Goal: Use online tool/utility: Utilize a website feature to perform a specific function

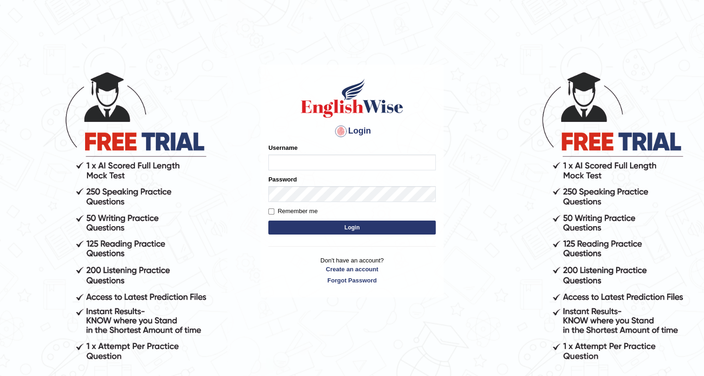
click at [332, 162] on input "Username" at bounding box center [351, 162] width 167 height 16
type input "M"
type input "Nigampatel"
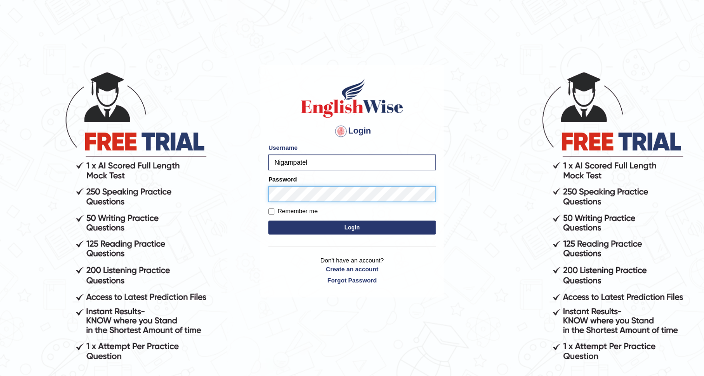
click at [268, 220] on button "Login" at bounding box center [351, 227] width 167 height 14
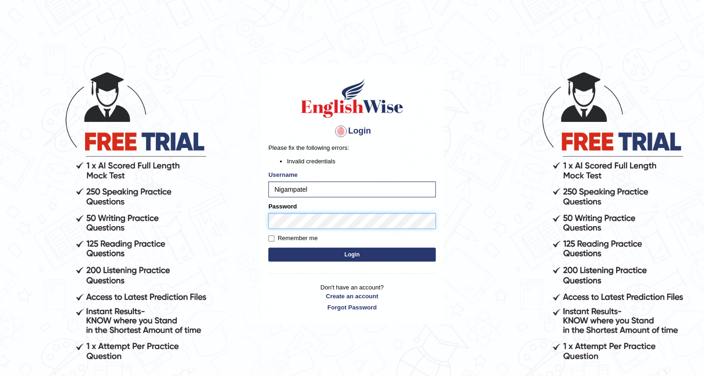
click at [268, 247] on button "Login" at bounding box center [351, 254] width 167 height 14
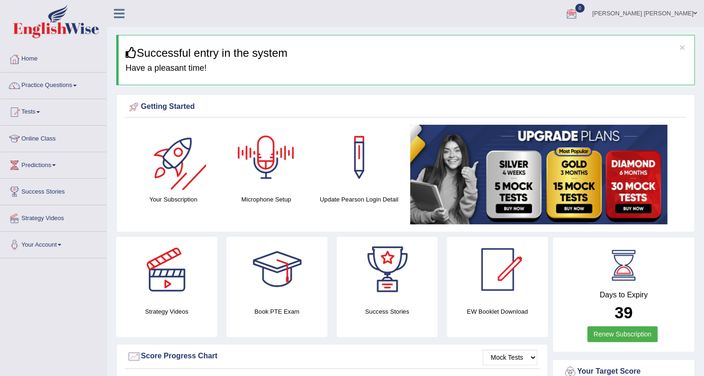
click at [268, 159] on div at bounding box center [265, 157] width 65 height 65
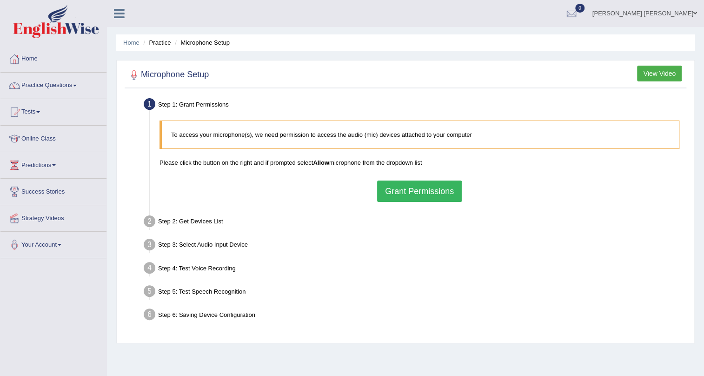
click at [423, 190] on button "Grant Permissions" at bounding box center [419, 190] width 85 height 21
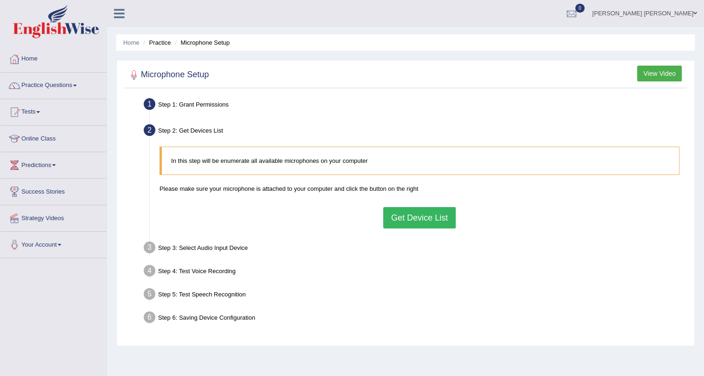
click at [437, 225] on button "Get Device List" at bounding box center [419, 217] width 73 height 21
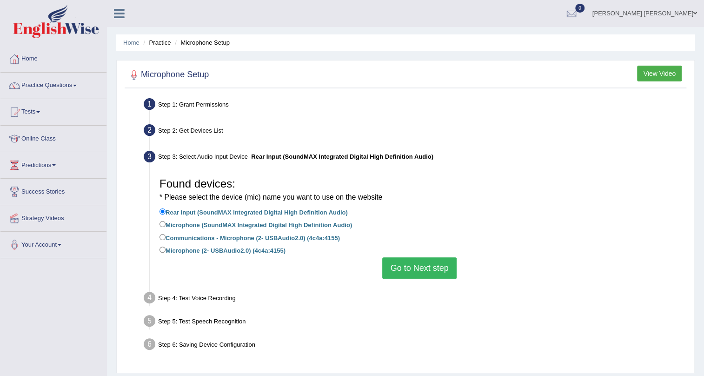
click at [423, 265] on button "Go to Next step" at bounding box center [419, 267] width 74 height 21
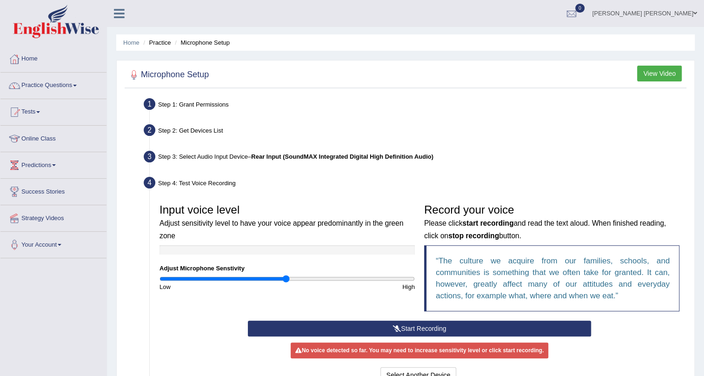
click at [390, 321] on button "Start Recording" at bounding box center [420, 328] width 344 height 16
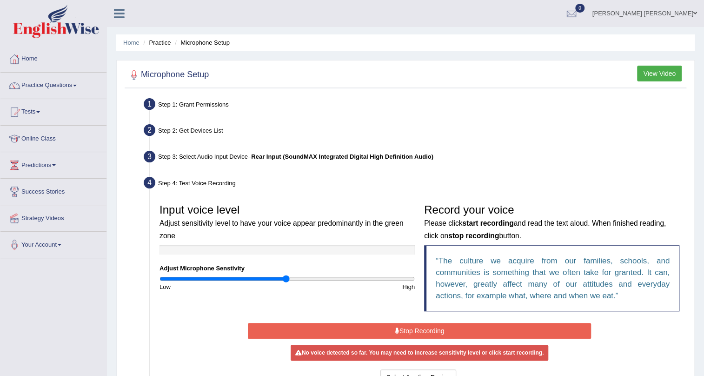
scroll to position [42, 0]
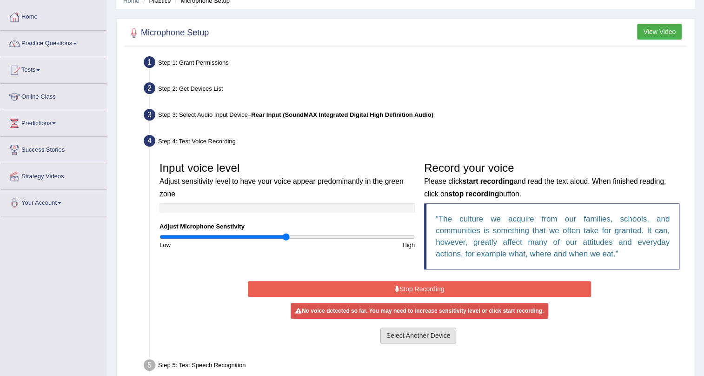
click at [438, 333] on button "Select Another Device" at bounding box center [418, 335] width 76 height 16
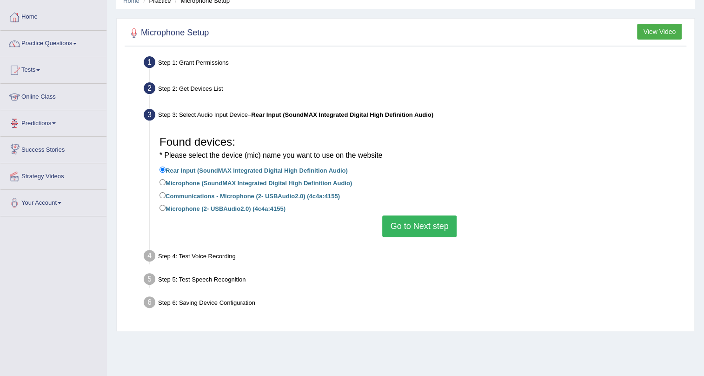
click at [171, 178] on label "Microphone (SoundMAX Integrated Digital High Definition Audio)" at bounding box center [255, 182] width 192 height 10
click at [165, 179] on input "Microphone (SoundMAX Integrated Digital High Definition Audio)" at bounding box center [162, 182] width 6 height 6
radio input "true"
click at [444, 225] on button "Go to Next step" at bounding box center [419, 225] width 74 height 21
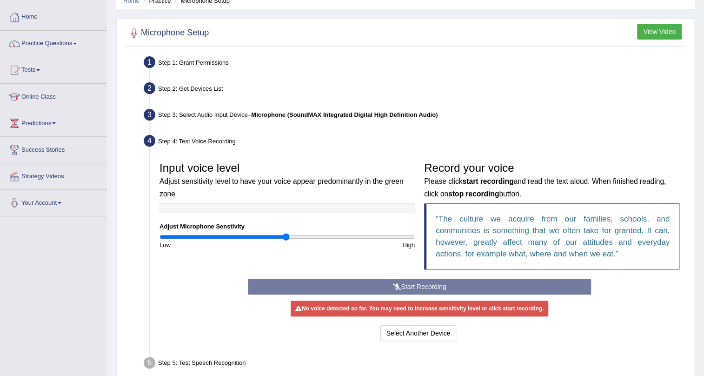
click at [402, 287] on div "Start Recording Stop Recording Note: Please listen to the recording till the en…" at bounding box center [419, 310] width 353 height 65
click at [388, 281] on div "Start Recording Stop Recording Note: Please listen to the recording till the en…" at bounding box center [419, 310] width 353 height 65
click at [400, 330] on button "Select Another Device" at bounding box center [418, 333] width 76 height 16
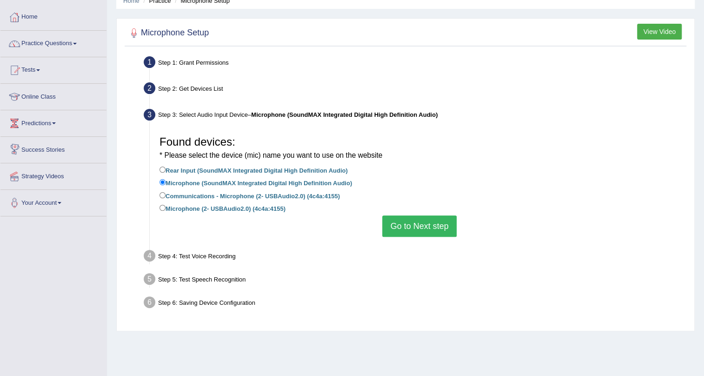
click at [190, 193] on label "Communications - Microphone (2- USBAudio2.0) (4c4a:4155)" at bounding box center [249, 195] width 180 height 10
click at [165, 193] on input "Communications - Microphone (2- USBAudio2.0) (4c4a:4155)" at bounding box center [162, 195] width 6 height 6
radio input "true"
click at [430, 232] on button "Go to Next step" at bounding box center [419, 225] width 74 height 21
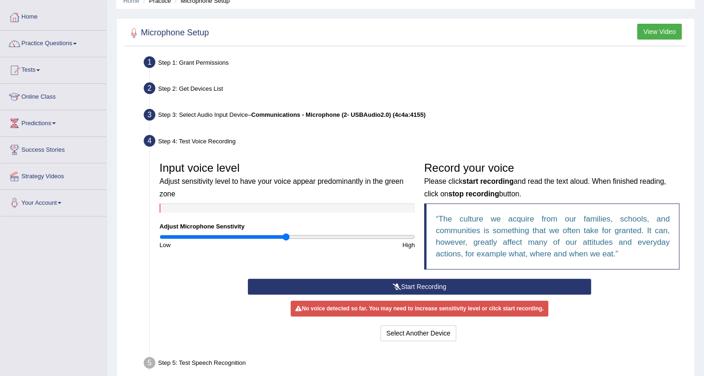
click at [409, 287] on button "Start Recording" at bounding box center [420, 286] width 344 height 16
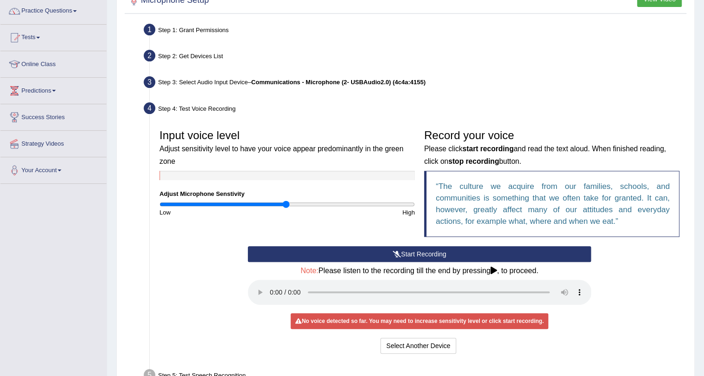
scroll to position [84, 0]
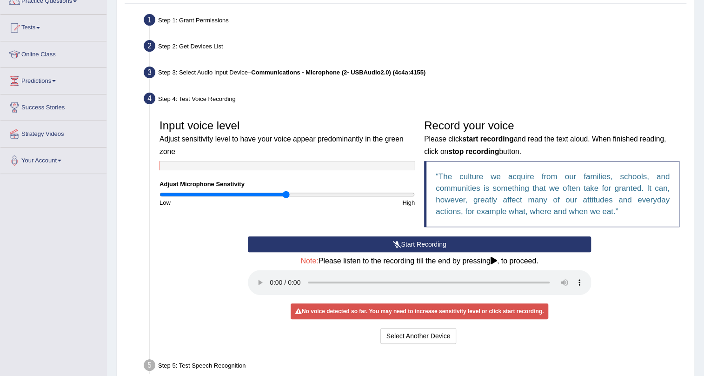
click at [369, 245] on button "Start Recording" at bounding box center [420, 244] width 344 height 16
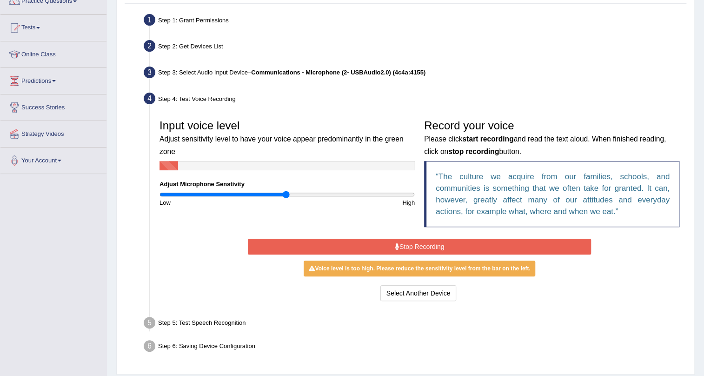
click at [364, 250] on button "Stop Recording" at bounding box center [420, 246] width 344 height 16
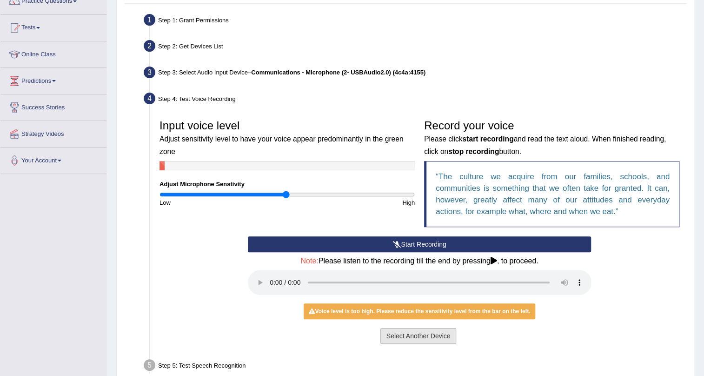
click at [427, 335] on button "Select Another Device" at bounding box center [418, 336] width 76 height 16
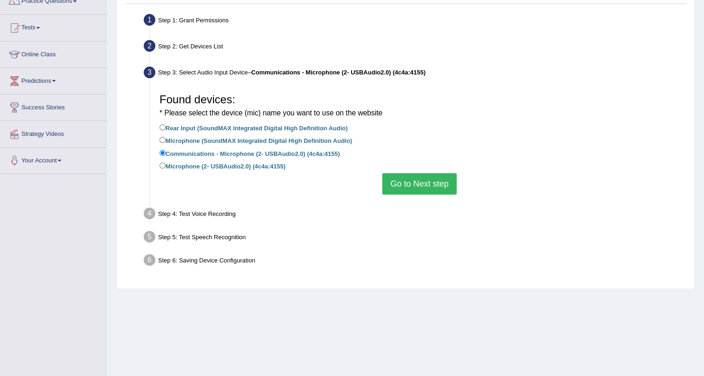
click at [190, 170] on label "Microphone (2- USBAudio2.0) (4c4a:4155)" at bounding box center [222, 165] width 126 height 10
click at [165, 168] on input "Microphone (2- USBAudio2.0) (4c4a:4155)" at bounding box center [162, 165] width 6 height 6
radio input "true"
click at [410, 191] on button "Go to Next step" at bounding box center [419, 183] width 74 height 21
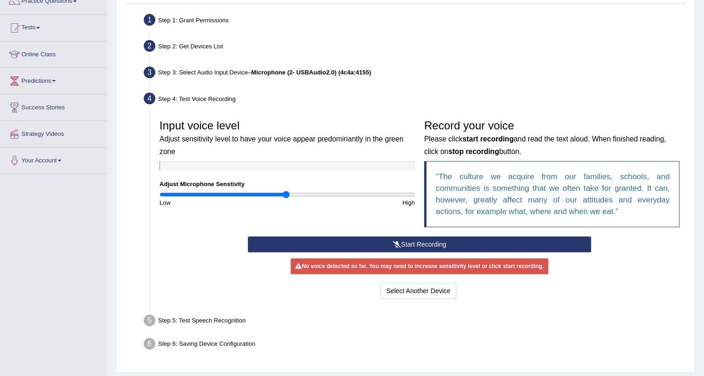
click at [411, 246] on button "Start Recording" at bounding box center [420, 244] width 344 height 16
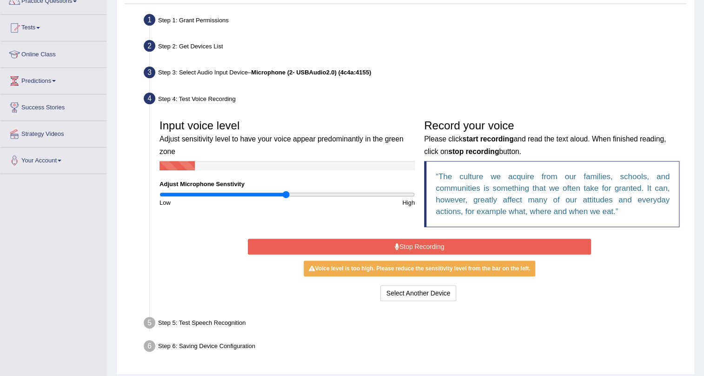
click at [413, 245] on button "Stop Recording" at bounding box center [420, 246] width 344 height 16
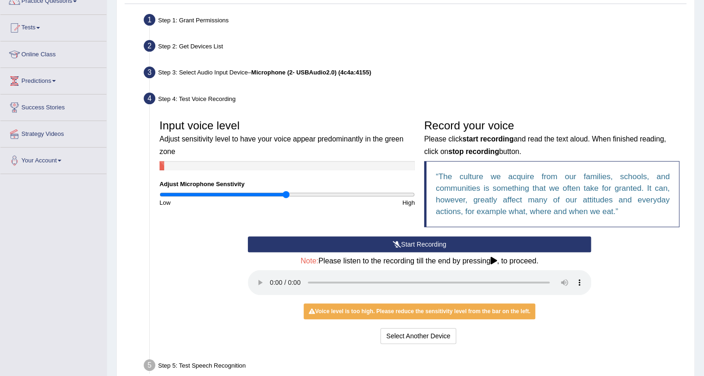
click at [426, 236] on button "Start Recording" at bounding box center [420, 244] width 344 height 16
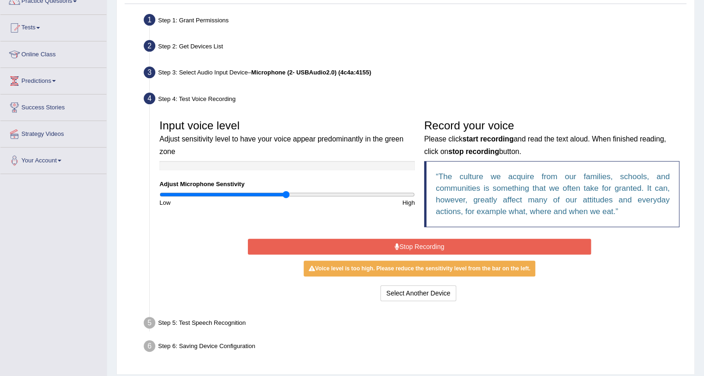
click at [415, 249] on button "Stop Recording" at bounding box center [420, 246] width 344 height 16
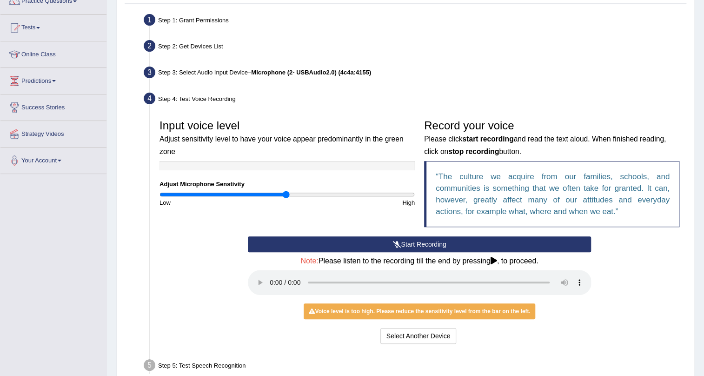
click at [415, 248] on button "Start Recording" at bounding box center [420, 244] width 344 height 16
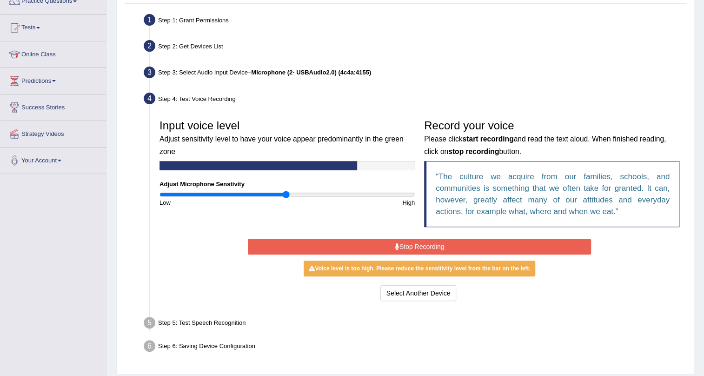
click at [415, 248] on button "Stop Recording" at bounding box center [420, 246] width 344 height 16
